Goal: Transaction & Acquisition: Purchase product/service

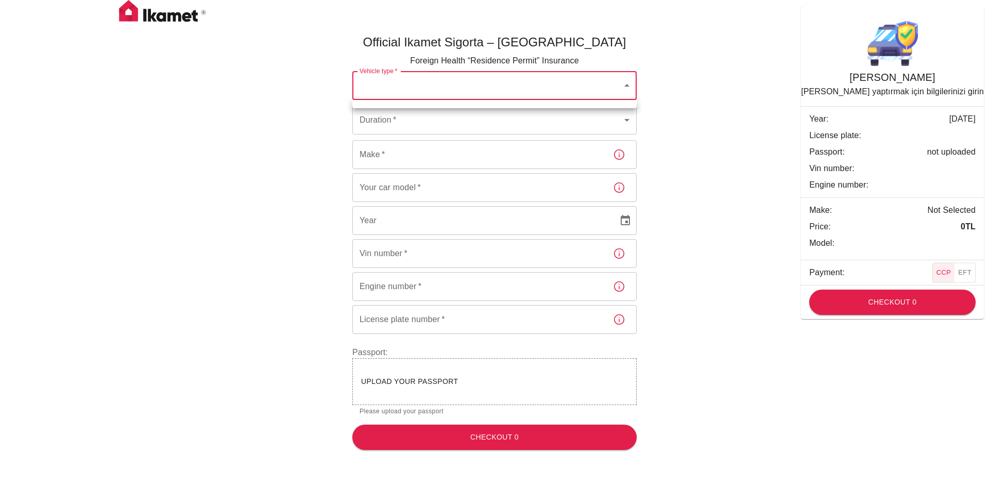
click at [394, 89] on body "Official Ikamet Sigorta – Turkey Foreign Health “Residence Permit” Insurance Ve…" at bounding box center [494, 229] width 989 height 458
click at [436, 88] on div at bounding box center [494, 243] width 989 height 487
click at [438, 87] on body "Official Ikamet Sigorta – Turkey Foreign Health “Residence Permit” Insurance Ve…" at bounding box center [494, 229] width 989 height 458
click at [438, 87] on div at bounding box center [494, 243] width 989 height 487
drag, startPoint x: 435, startPoint y: 95, endPoint x: 489, endPoint y: 95, distance: 53.1
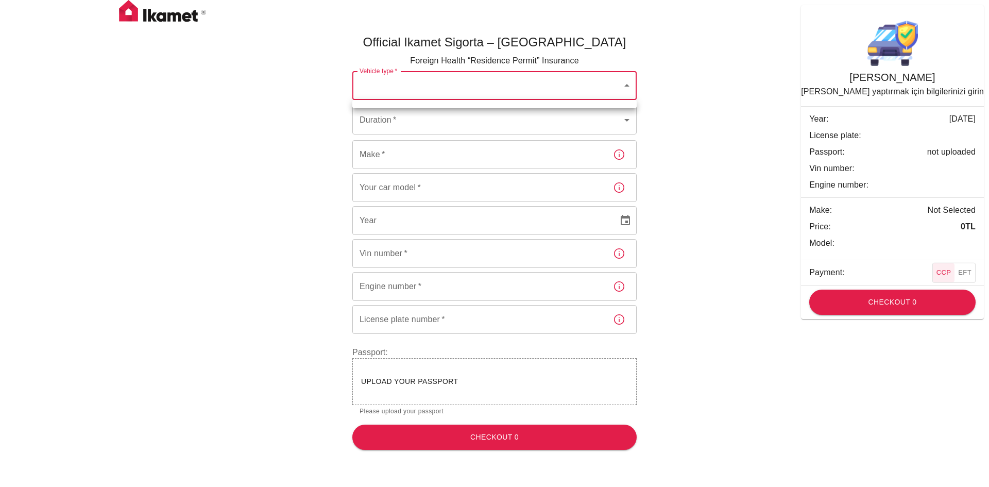
click at [435, 95] on body "Official Ikamet Sigorta – Turkey Foreign Health “Residence Permit” Insurance Ve…" at bounding box center [494, 229] width 989 height 458
click at [622, 81] on div at bounding box center [494, 243] width 989 height 487
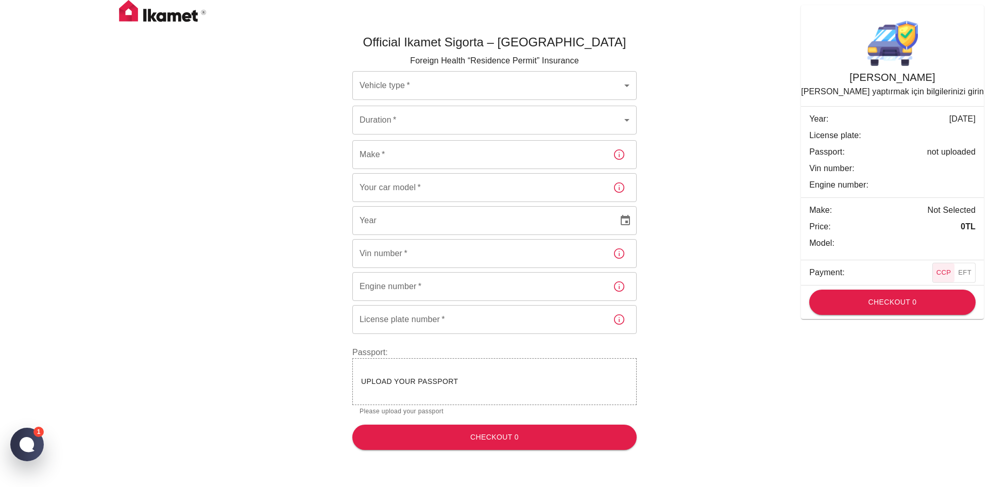
click at [390, 114] on body "Official Ikamet Sigorta – Turkey Foreign Health “Residence Permit” Insurance Ve…" at bounding box center [494, 229] width 989 height 458
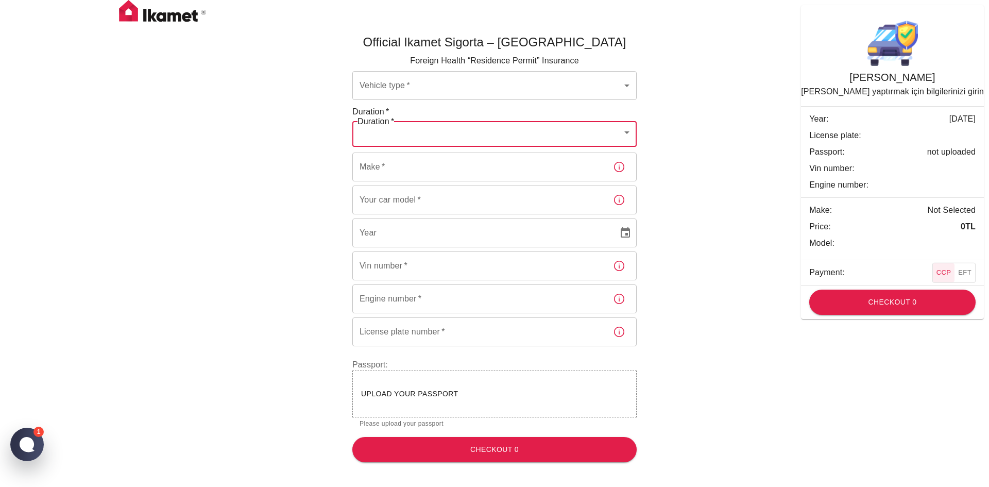
click at [459, 87] on body "Official Ikamet Sigorta – Turkey Foreign Health “Residence Permit” Insurance Ve…" at bounding box center [494, 235] width 989 height 470
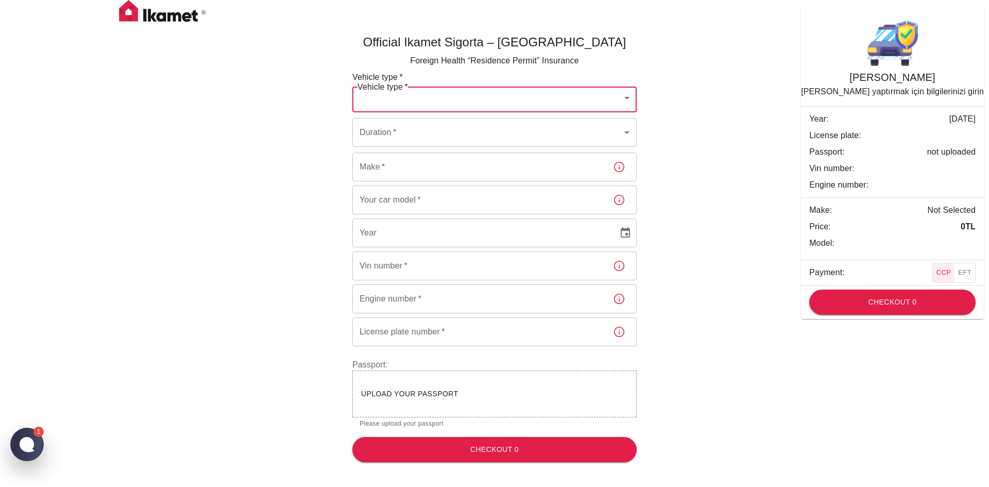
click at [456, 91] on body "Official Ikamet Sigorta – Turkey Foreign Health “Residence Permit” Insurance Ve…" at bounding box center [494, 235] width 989 height 470
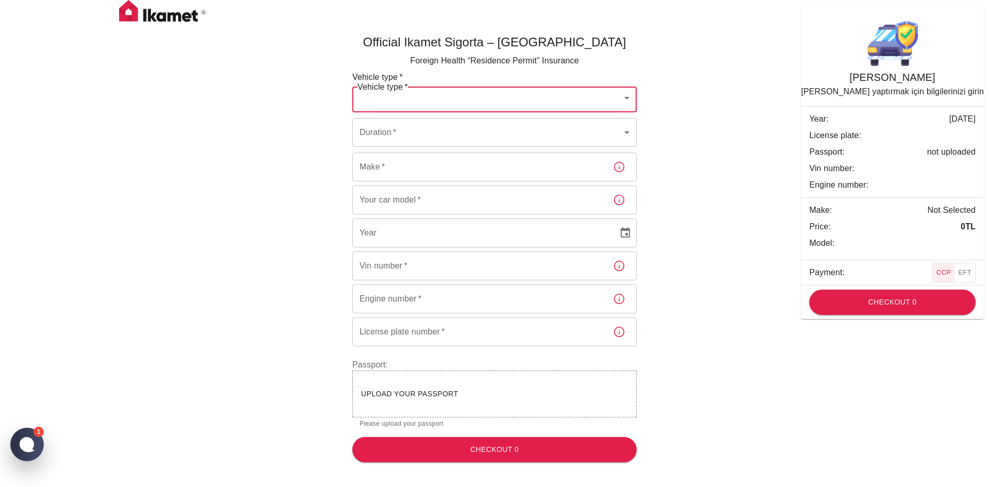
click at [456, 91] on body "Official Ikamet Sigorta – Turkey Foreign Health “Residence Permit” Insurance Ve…" at bounding box center [494, 235] width 989 height 470
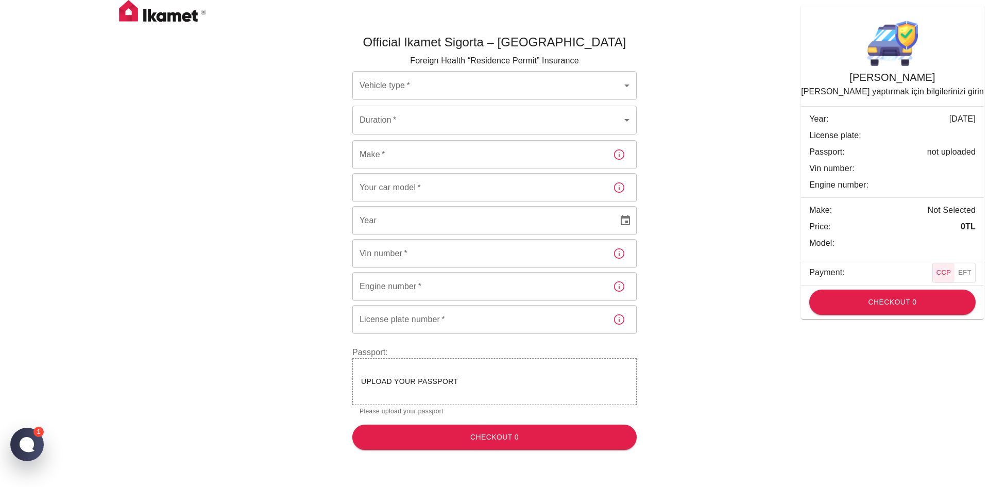
click at [457, 91] on body "Official Ikamet Sigorta – Turkey Foreign Health “Residence Permit” Insurance Ve…" at bounding box center [494, 229] width 989 height 458
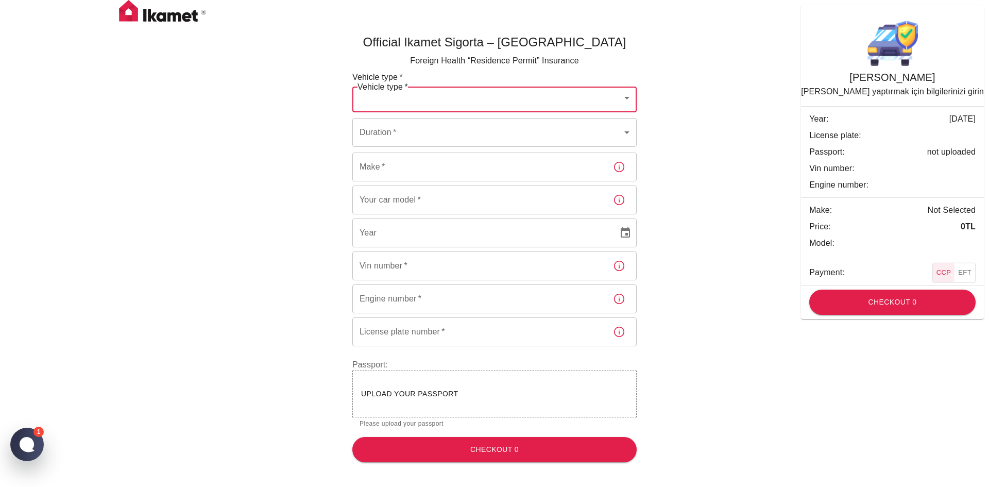
click at [433, 126] on body "Official Ikamet Sigorta – Turkey Foreign Health “Residence Permit” Insurance Ve…" at bounding box center [494, 235] width 989 height 470
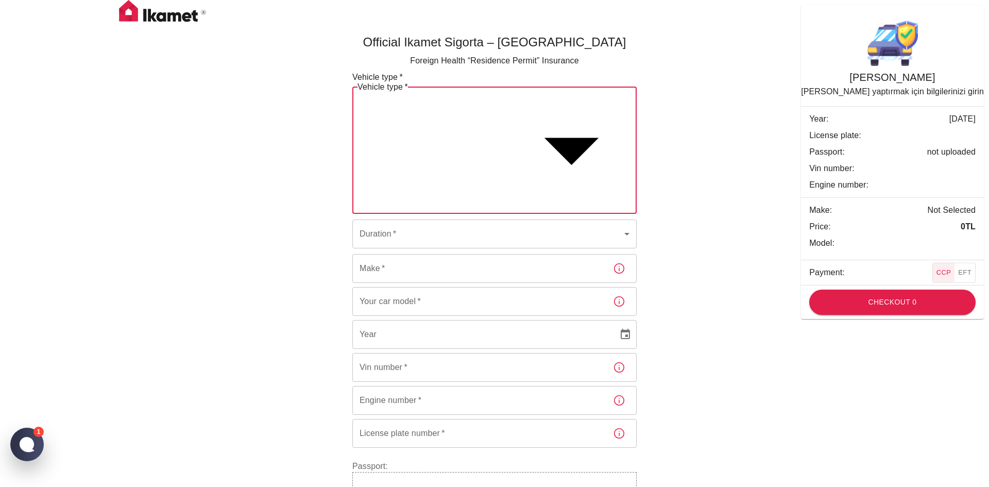
click at [442, 89] on body "Official Ikamet Sigorta – Turkey Foreign Health “Residence Permit” Insurance Ve…" at bounding box center [494, 286] width 989 height 572
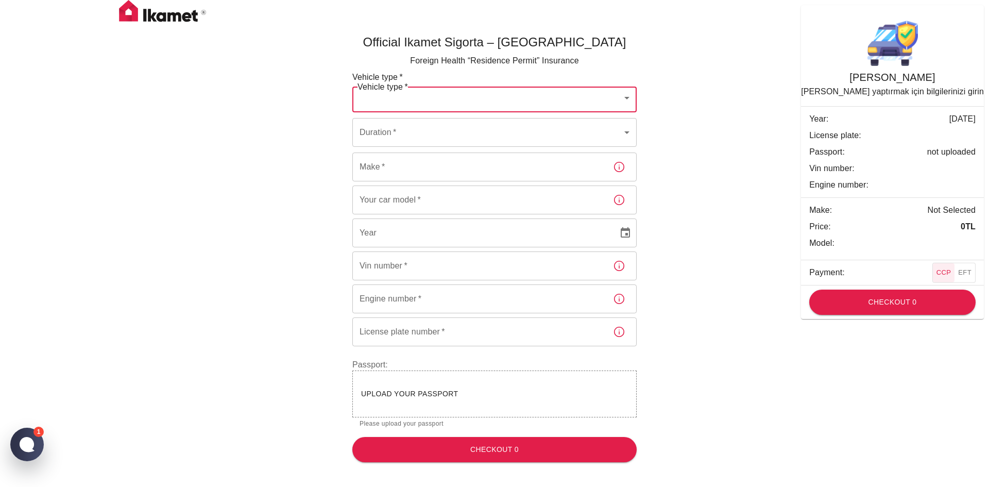
click at [443, 390] on span "Upload your passport" at bounding box center [409, 394] width 97 height 8
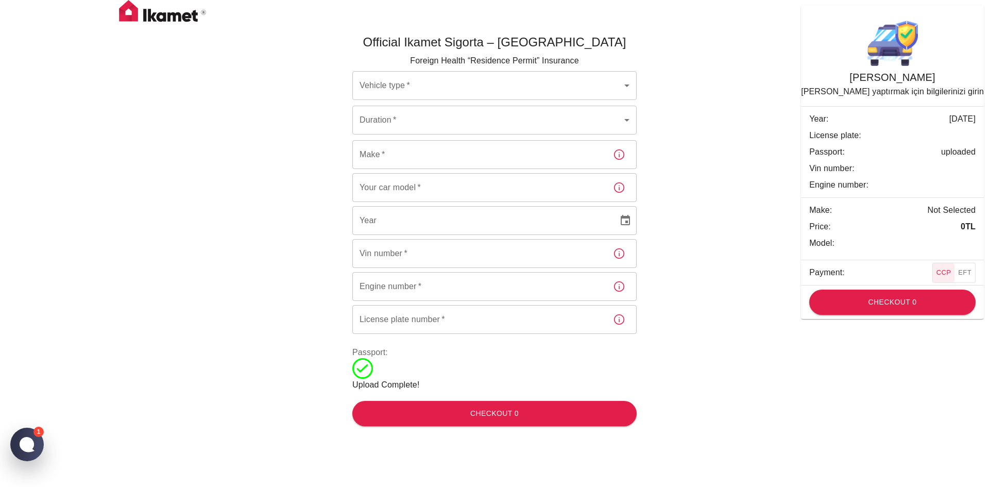
click at [568, 86] on body "Official Ikamet Sigorta – Turkey Foreign Health “Residence Permit” Insurance Ve…" at bounding box center [494, 217] width 989 height 434
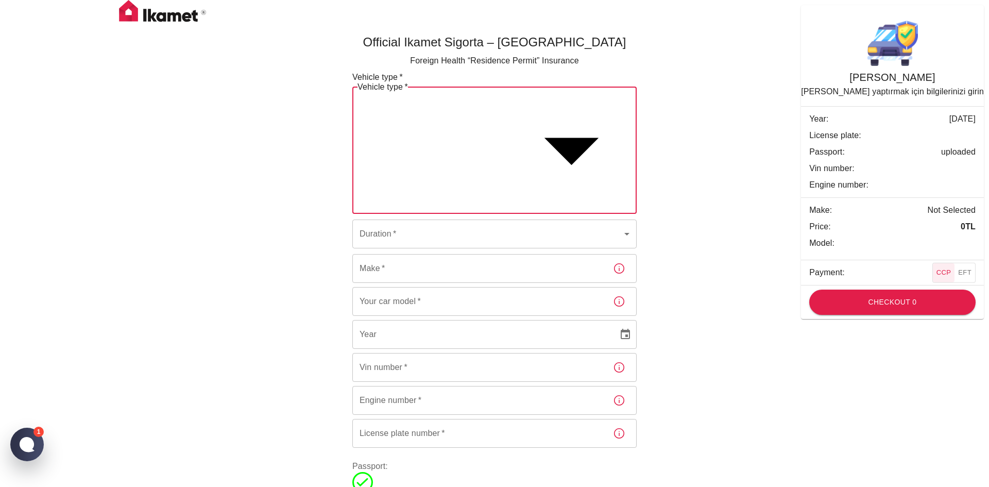
type input "dd656822-4f88-4f02-a9cf-d0a66ee8ec5d"
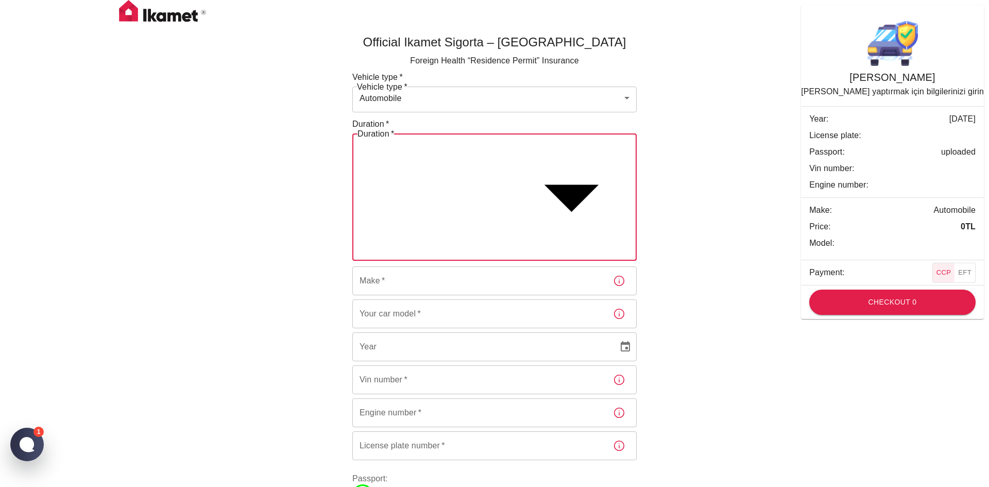
click at [504, 123] on body "Official Ikamet Sigorta – Turkey Foreign Health “Residence Permit” Insurance Ve…" at bounding box center [494, 305] width 989 height 610
type input "ef8e64f1-507e-48df-8632-dedc4ce03c5c"
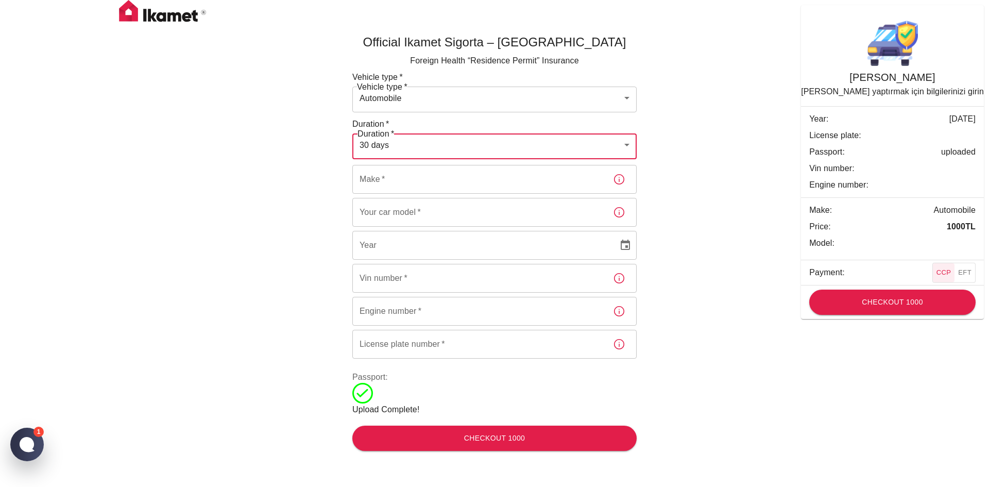
click at [502, 165] on input "Make   *" at bounding box center [478, 179] width 252 height 29
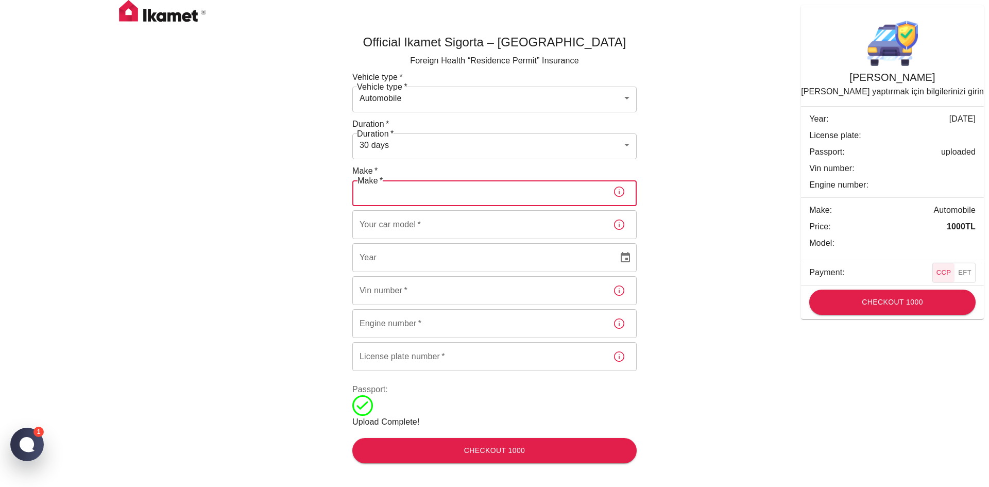
click at [622, 186] on icon "button" at bounding box center [619, 192] width 12 height 12
click at [428, 177] on input "Make   *" at bounding box center [478, 191] width 252 height 29
type input "VOLKSWAGEN"
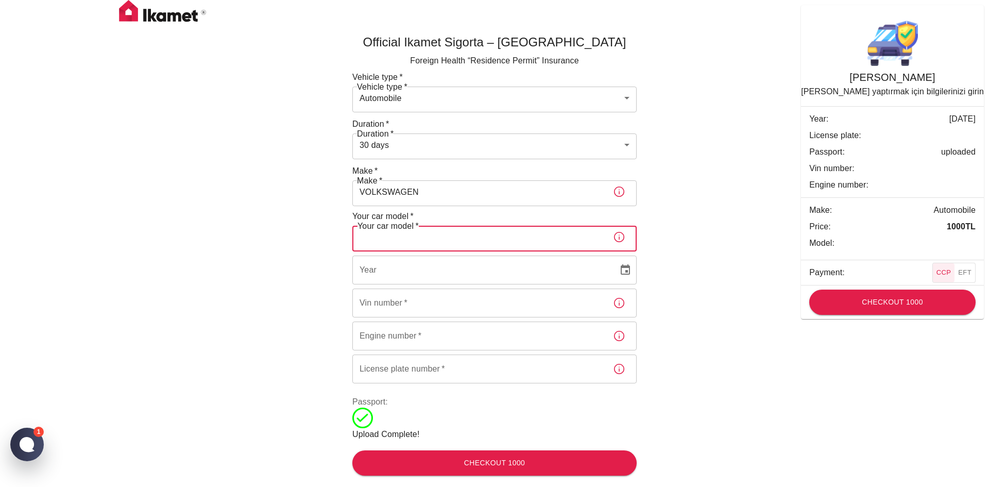
click at [426, 223] on input "Your car model   *" at bounding box center [478, 237] width 252 height 29
type input "TIGUAN"
click at [457, 256] on input "YYYY" at bounding box center [481, 270] width 259 height 29
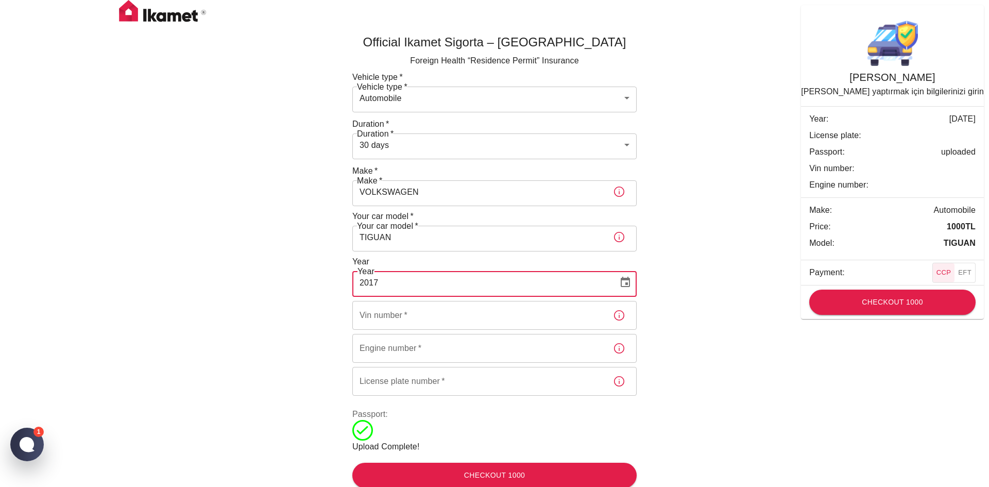
type input "2017"
click at [427, 301] on input "Vin number   *" at bounding box center [478, 315] width 252 height 29
drag, startPoint x: 623, startPoint y: 256, endPoint x: 588, endPoint y: 76, distance: 183.1
click at [623, 309] on icon "button" at bounding box center [619, 315] width 12 height 12
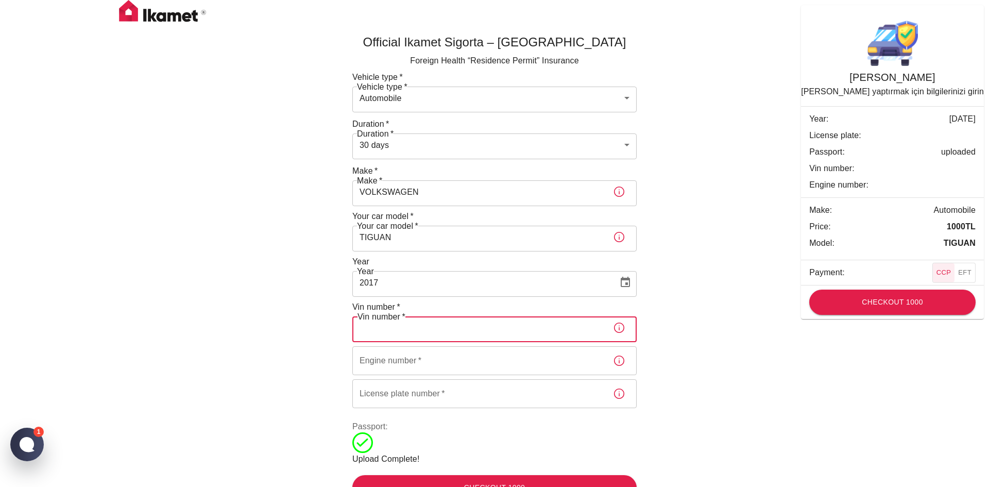
click at [408, 313] on input "Vin number   *" at bounding box center [478, 327] width 252 height 29
type input "WV6ZZZ5NZJW326577"
click at [414, 379] on div "License plate number   * License plate number   *" at bounding box center [494, 393] width 284 height 29
drag, startPoint x: 471, startPoint y: 249, endPoint x: 256, endPoint y: 251, distance: 215.4
click at [256, 251] on div "Official Ikamet Sigorta – Turkey Foreign Health “Residence Permit” Insurance Ve…" at bounding box center [495, 263] width 618 height 491
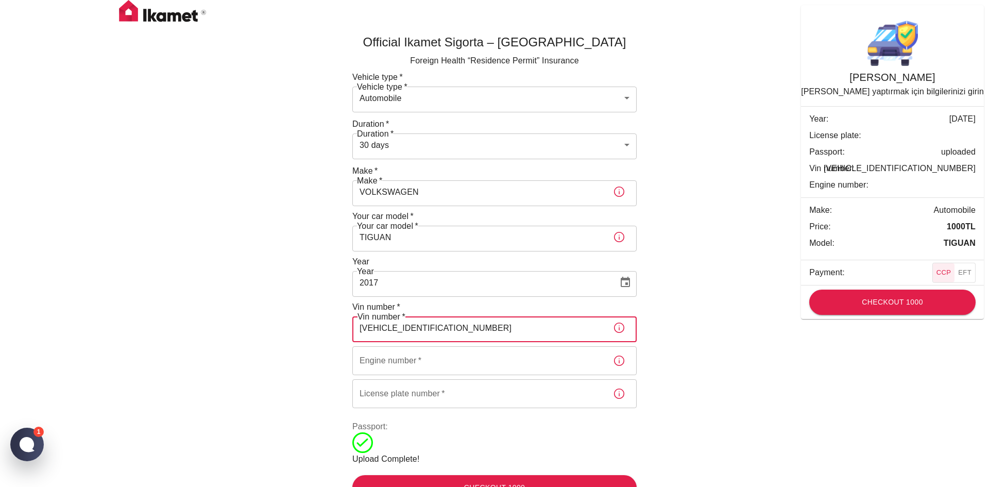
drag, startPoint x: 416, startPoint y: 256, endPoint x: 585, endPoint y: 72, distance: 249.8
click at [617, 389] on icon "button" at bounding box center [619, 394] width 10 height 10
click at [481, 313] on input "WV6ZZZ5NZJW326577" at bounding box center [478, 327] width 252 height 29
drag, startPoint x: 478, startPoint y: 249, endPoint x: 298, endPoint y: 246, distance: 179.3
click at [298, 246] on div "Official Ikamet Sigorta – Turkey Foreign Health “Residence Permit” Insurance Ve…" at bounding box center [495, 263] width 618 height 491
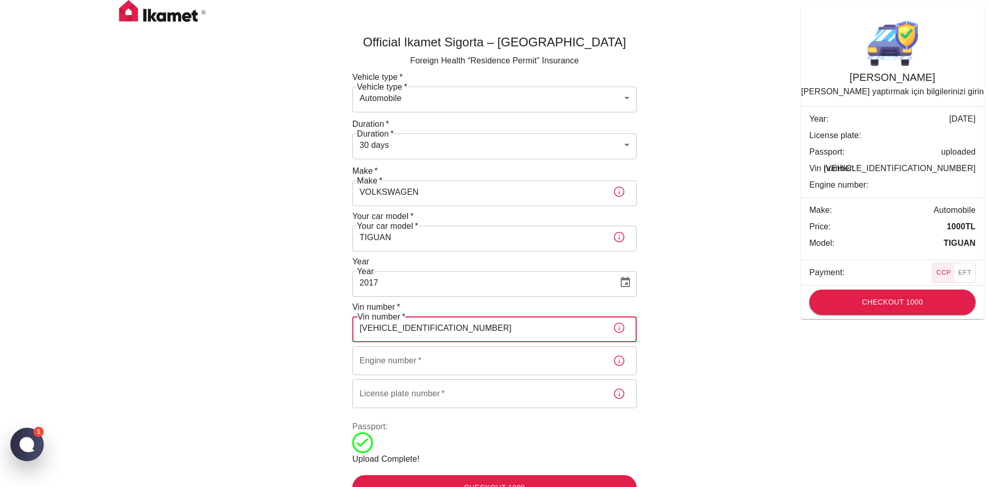
click at [384, 346] on input "Engine number   *" at bounding box center [478, 360] width 252 height 29
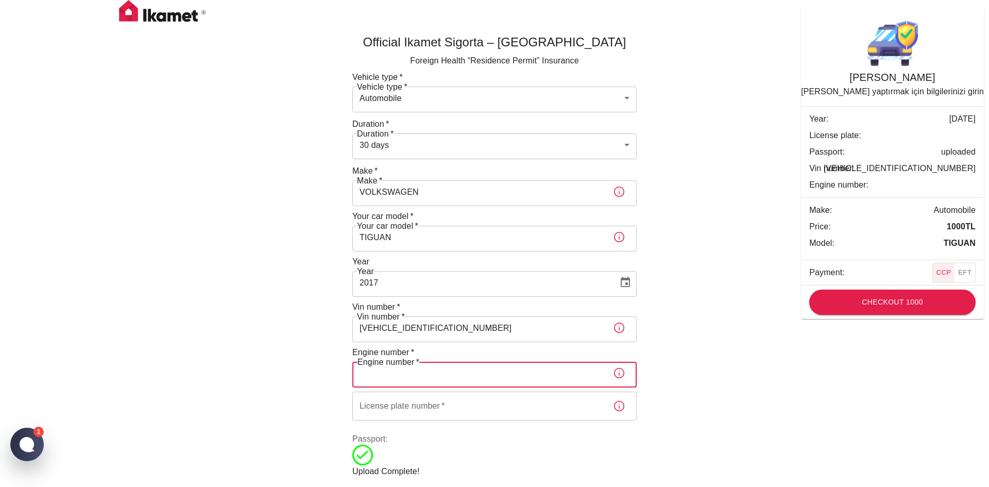
paste input "WV6ZZZ5NZJW326577"
type input "WV6ZZZ5NZJW326577"
click at [403, 392] on input "License plate number   *" at bounding box center [478, 406] width 252 height 29
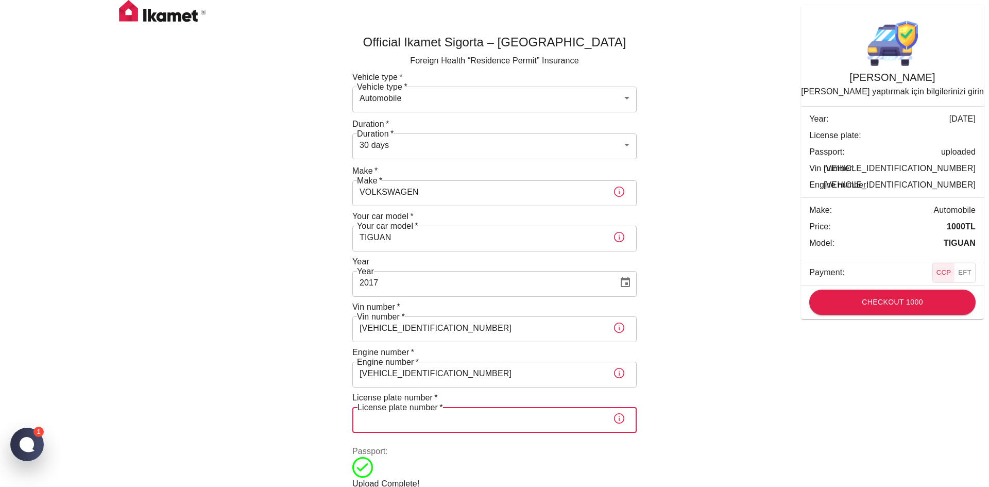
paste input "WV6ZZZ5NZJW326577"
type input "WV6ZZZ5NZJW326577"
click at [402, 457] on div "Upload Complete!" at bounding box center [494, 473] width 284 height 33
